Goal: Task Accomplishment & Management: Use online tool/utility

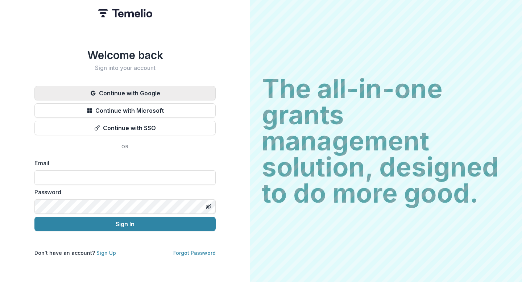
click at [125, 90] on button "Continue with Google" at bounding box center [124, 93] width 181 height 15
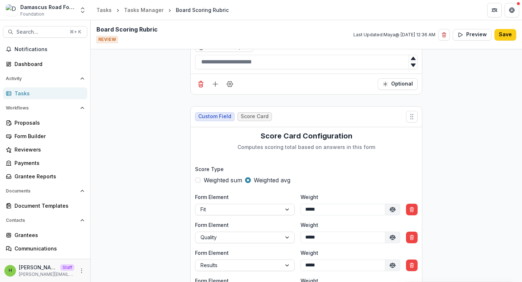
scroll to position [616, 0]
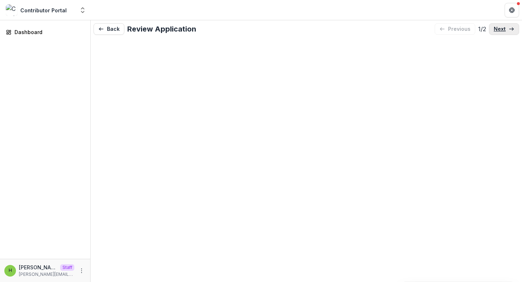
click at [505, 25] on link "next" at bounding box center [504, 29] width 30 height 12
click at [448, 33] on link "previous" at bounding box center [454, 29] width 41 height 12
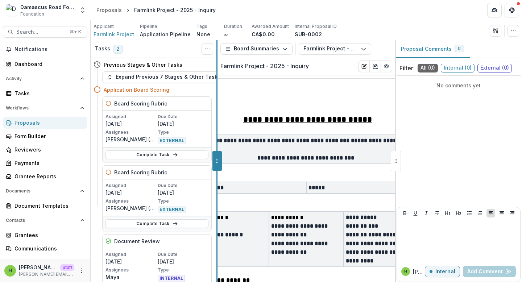
drag, startPoint x: 217, startPoint y: 51, endPoint x: 161, endPoint y: 181, distance: 141.6
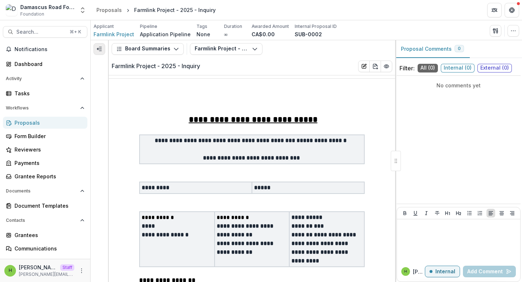
click at [103, 48] on button "Expand left" at bounding box center [100, 49] width 12 height 12
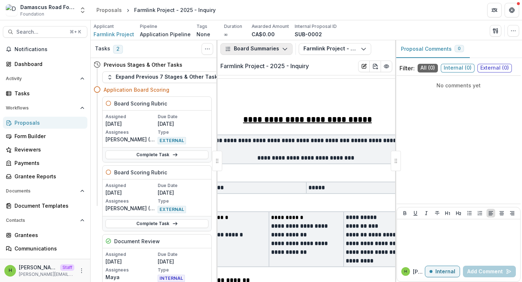
click at [242, 48] on button "Board Summaries" at bounding box center [256, 49] width 72 height 12
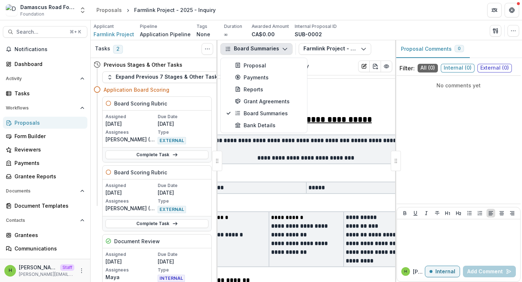
click at [454, 107] on div "No comments yet" at bounding box center [459, 140] width 124 height 122
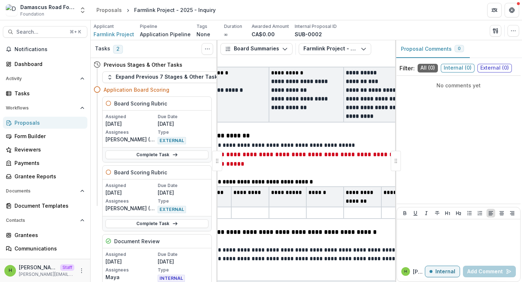
scroll to position [145, 0]
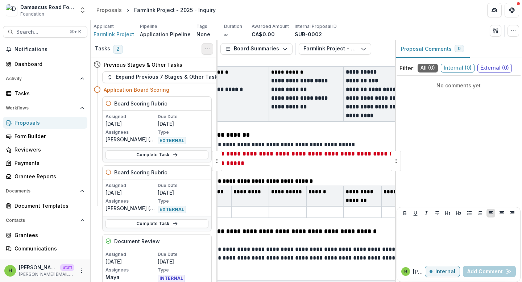
click at [209, 49] on icon "Toggle View Cancelled Tasks" at bounding box center [208, 49] width 6 height 6
click at [143, 52] on div "Tasks 2 Show Cancelled Tasks" at bounding box center [154, 49] width 127 height 18
click at [118, 48] on span "2" at bounding box center [118, 49] width 10 height 9
click at [133, 46] on div "Tasks 2 Show Cancelled Tasks" at bounding box center [154, 49] width 127 height 18
